Goal: Task Accomplishment & Management: Use online tool/utility

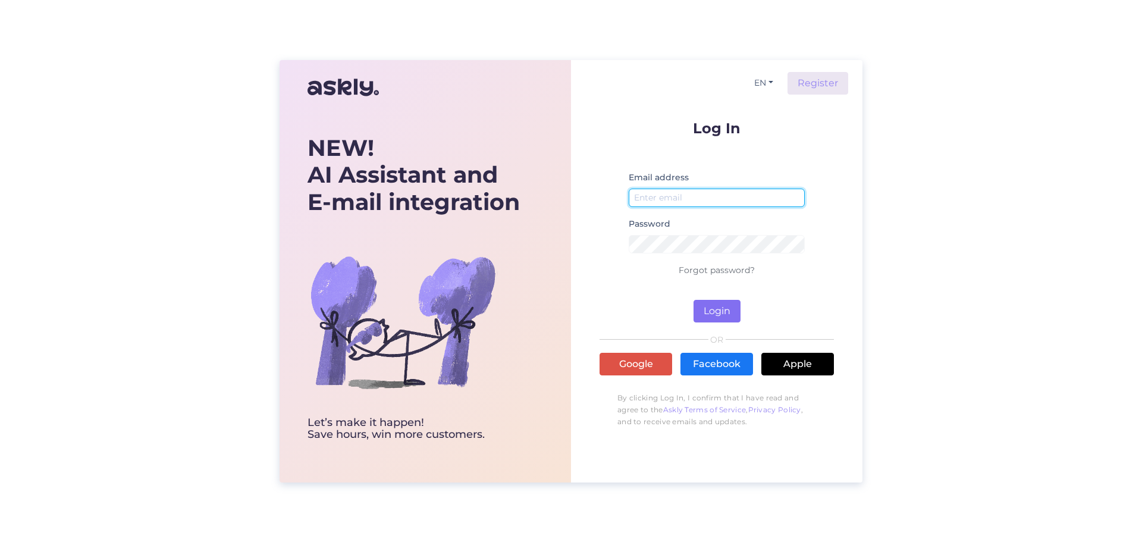
type input "pille@puhastusimport.ee"
click at [729, 313] on button "Login" at bounding box center [716, 311] width 47 height 23
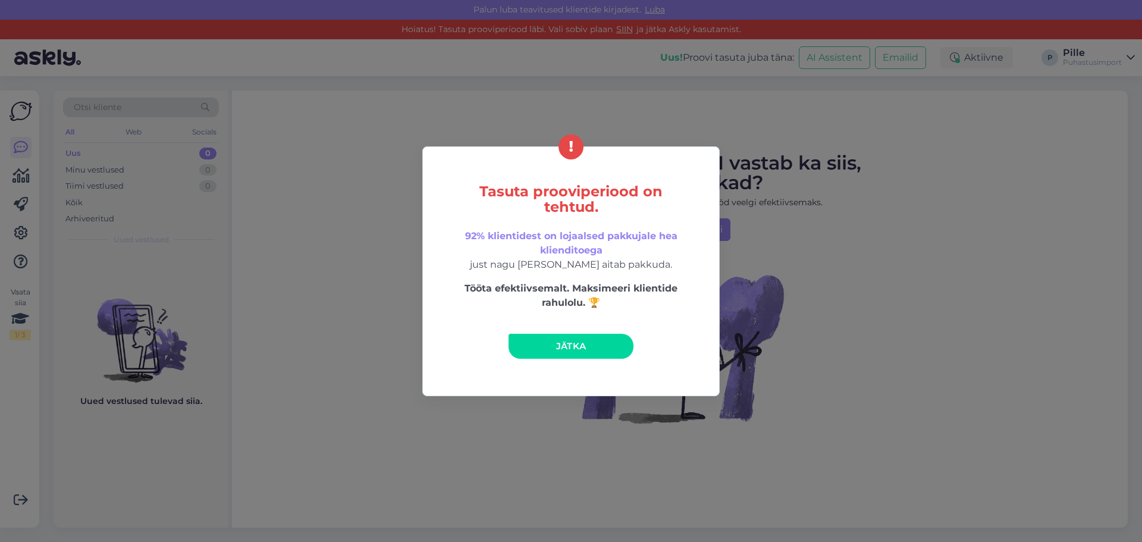
click at [566, 348] on span "Jätka" at bounding box center [571, 345] width 30 height 11
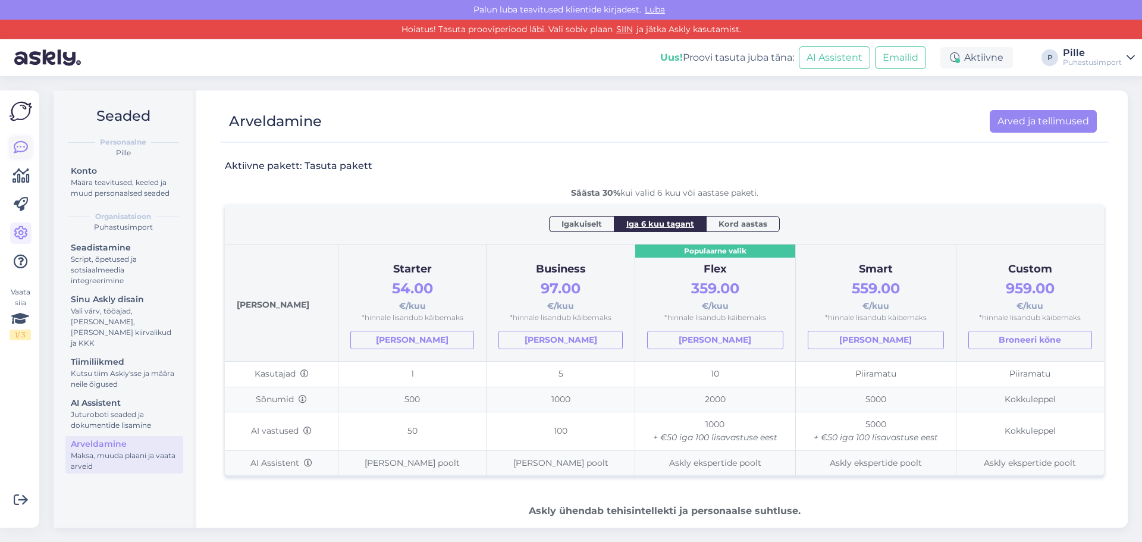
click at [19, 146] on icon at bounding box center [21, 147] width 14 height 14
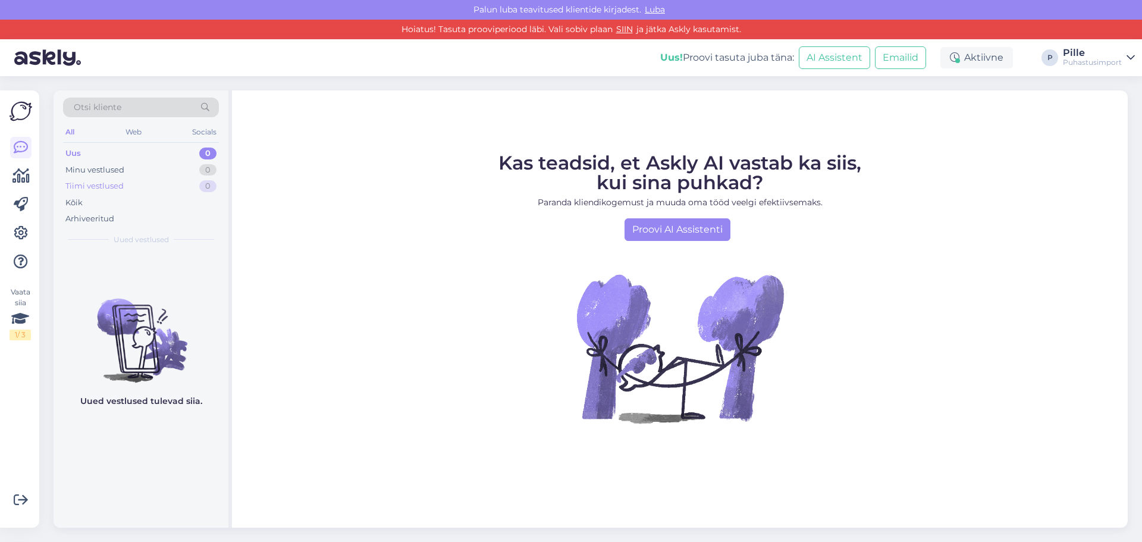
click at [90, 187] on div "Tiimi vestlused" at bounding box center [94, 186] width 58 height 12
click at [655, 8] on span "Luba" at bounding box center [654, 9] width 27 height 11
click at [624, 28] on link "SIIN" at bounding box center [625, 29] width 24 height 11
click at [1131, 59] on icon at bounding box center [1130, 58] width 8 height 10
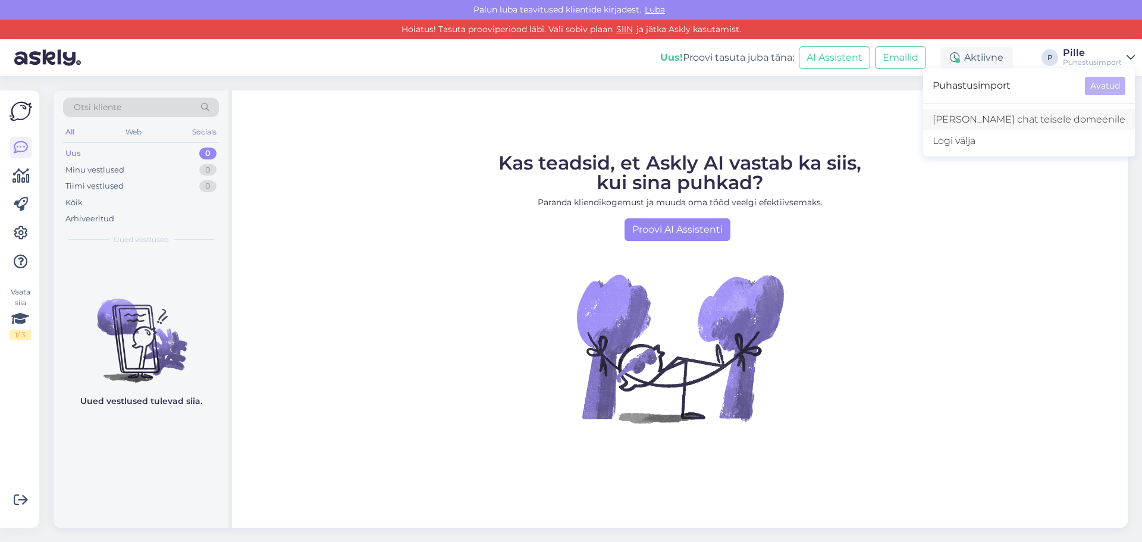
click at [1038, 120] on link "[PERSON_NAME] chat teisele domeenile" at bounding box center [1029, 119] width 212 height 21
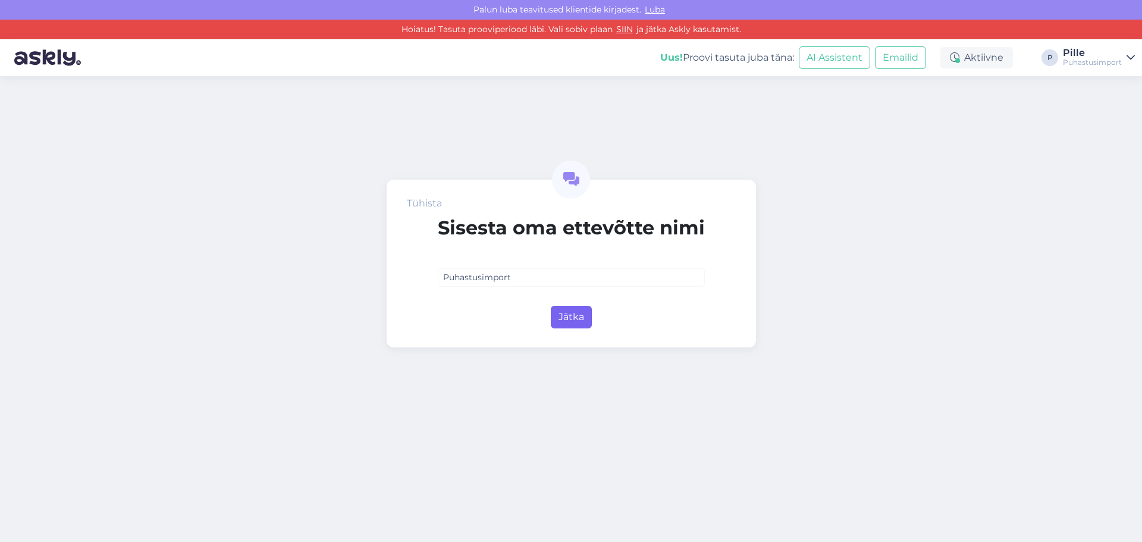
type input "Puhastusimport"
click at [560, 316] on button "Jätka" at bounding box center [571, 317] width 41 height 23
